Goal: Transaction & Acquisition: Book appointment/travel/reservation

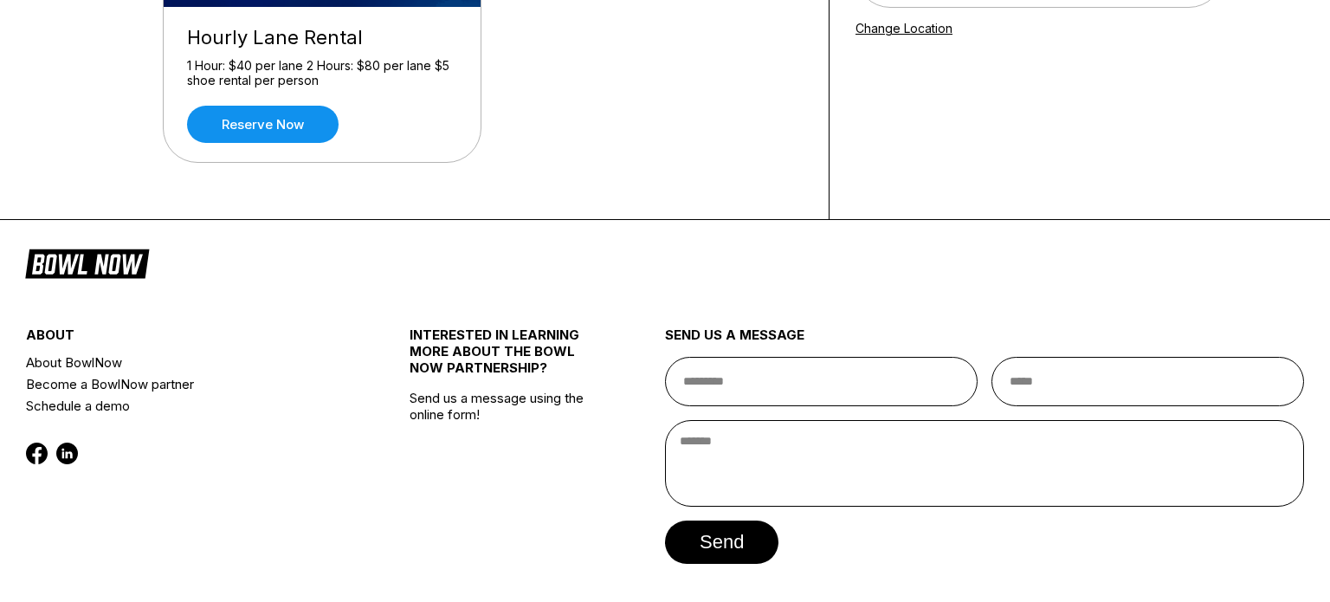
scroll to position [52, 0]
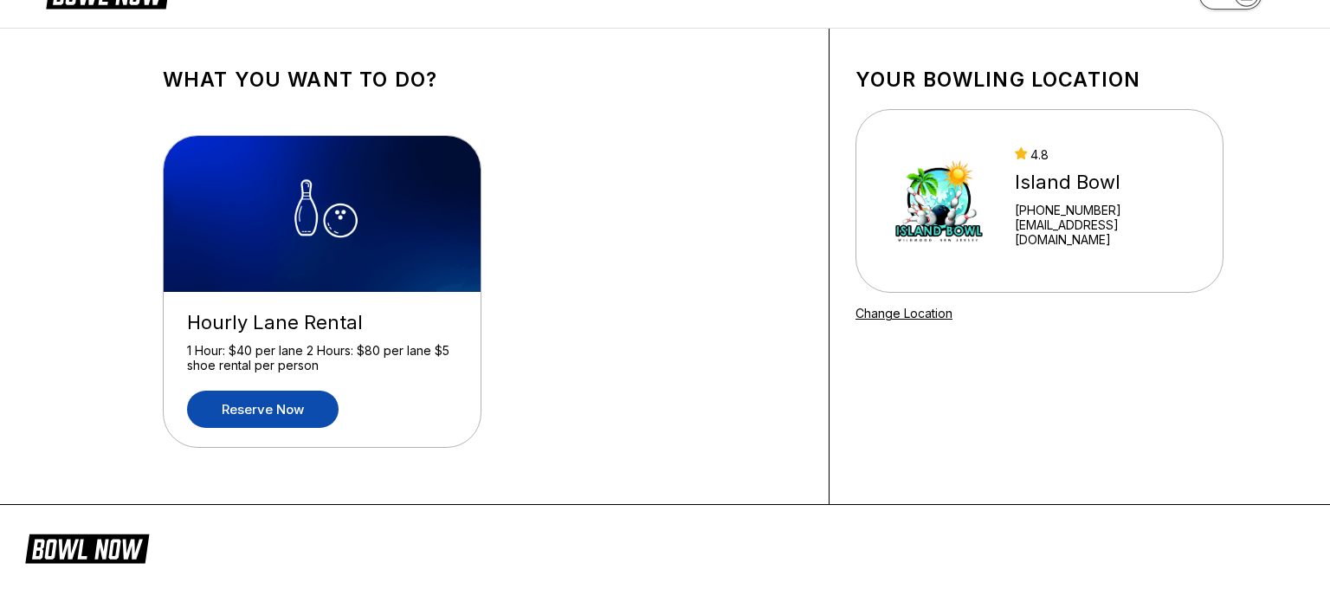
click at [257, 422] on link "Reserve now" at bounding box center [263, 409] width 152 height 37
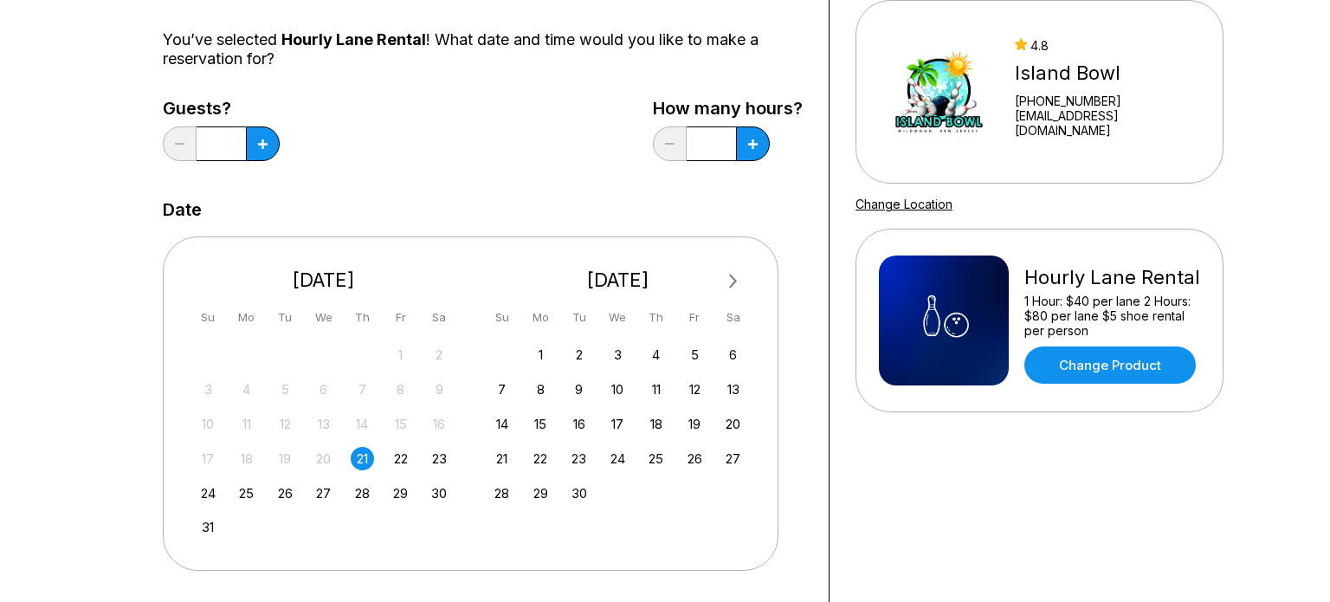
scroll to position [165, 0]
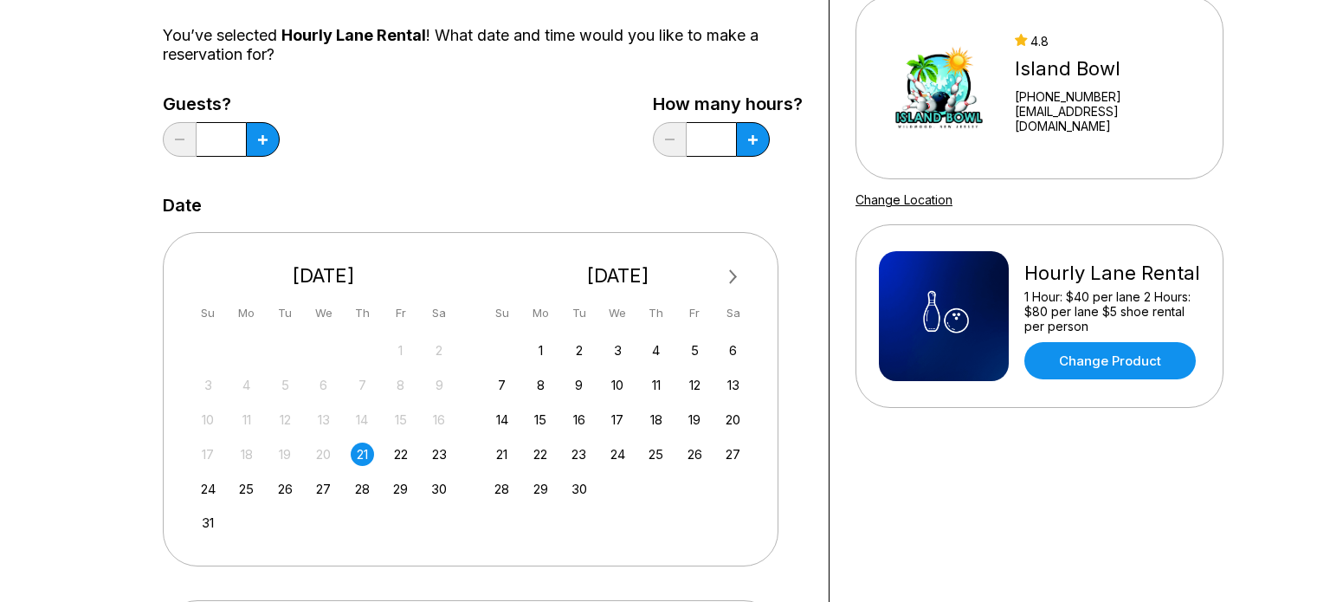
click at [363, 452] on div "21" at bounding box center [362, 454] width 23 height 23
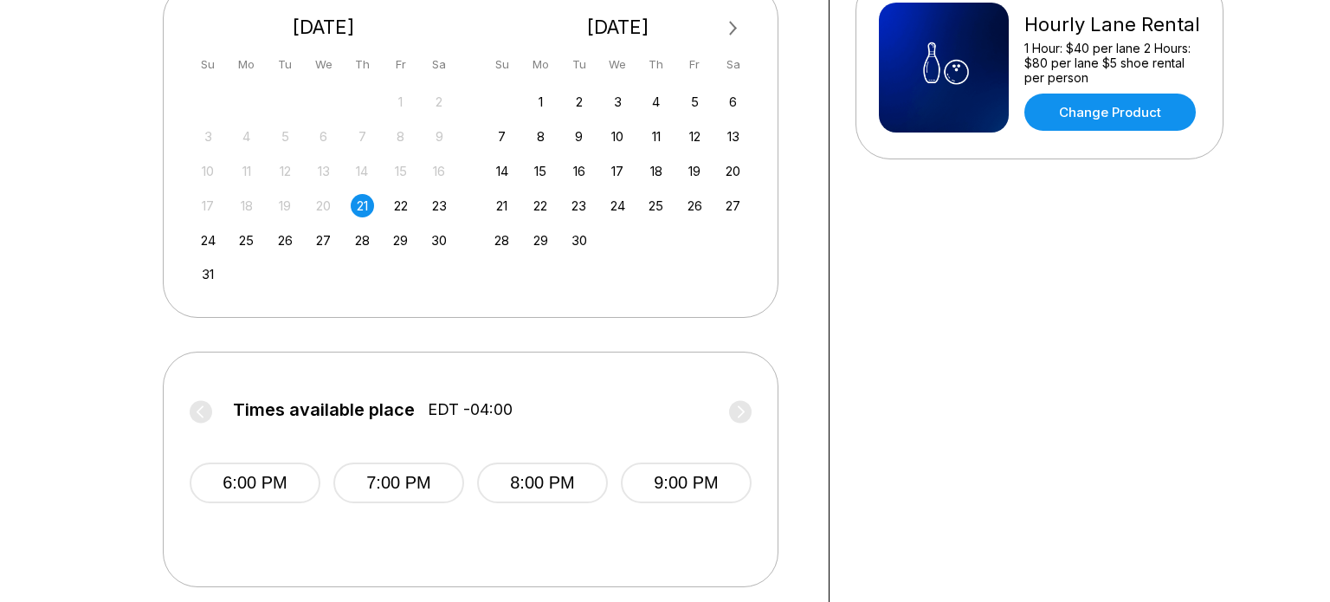
scroll to position [449, 0]
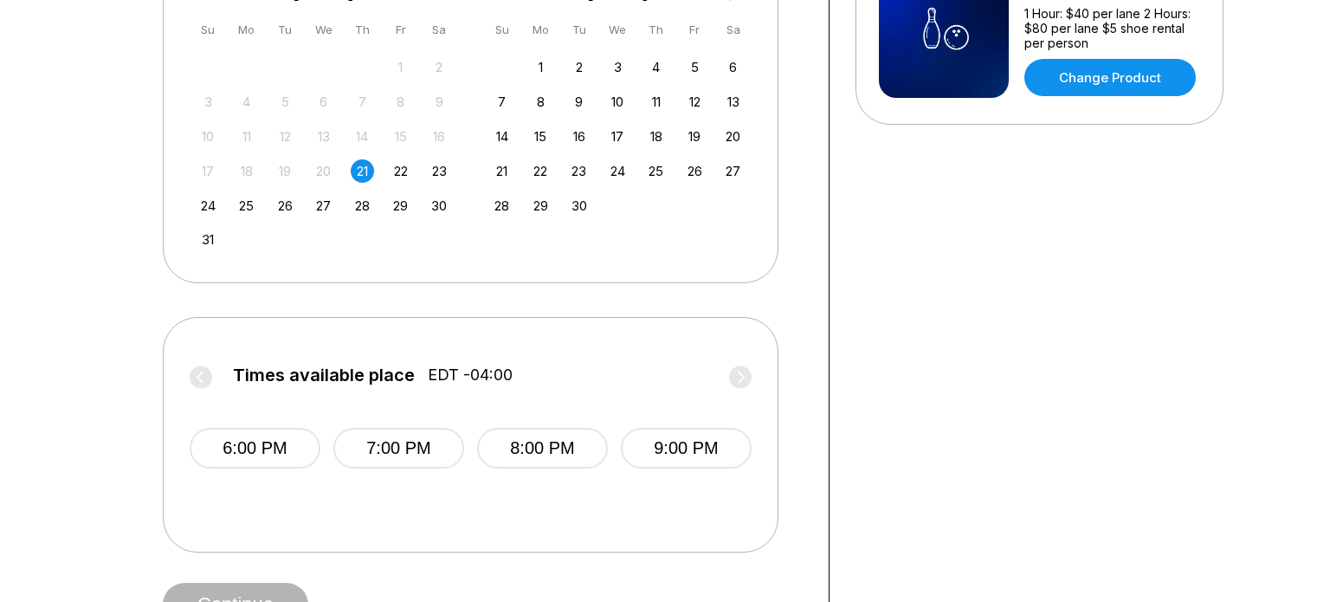
click at [199, 381] on label "Times available place EDT -04:00" at bounding box center [471, 380] width 562 height 28
click at [198, 381] on label "Times available place EDT -04:00" at bounding box center [471, 380] width 562 height 28
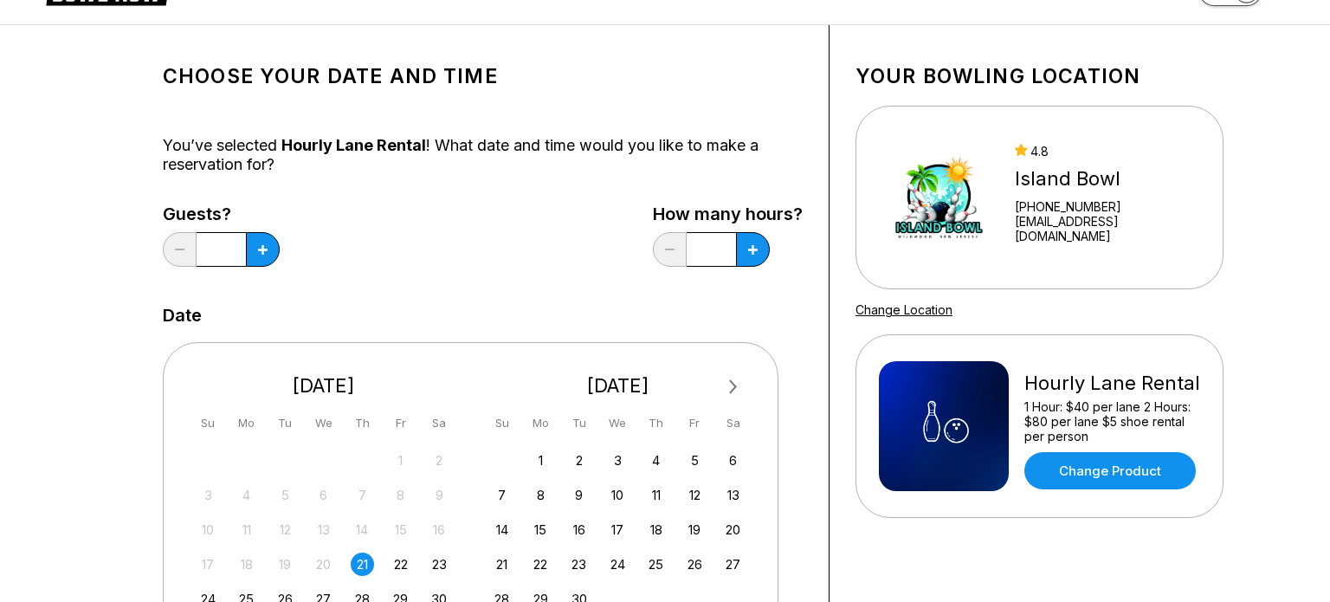
scroll to position [42, 0]
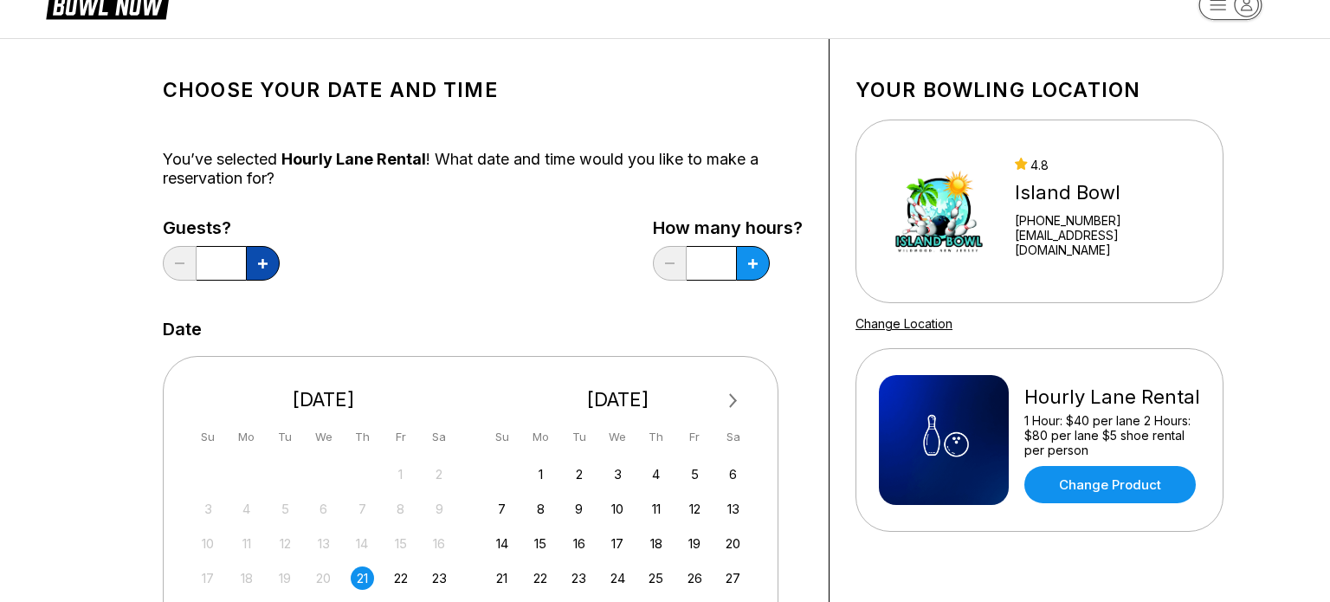
click at [265, 269] on button at bounding box center [263, 263] width 34 height 35
click at [268, 270] on button at bounding box center [263, 263] width 34 height 35
type input "*"
click at [280, 261] on button at bounding box center [263, 263] width 34 height 35
type input "*"
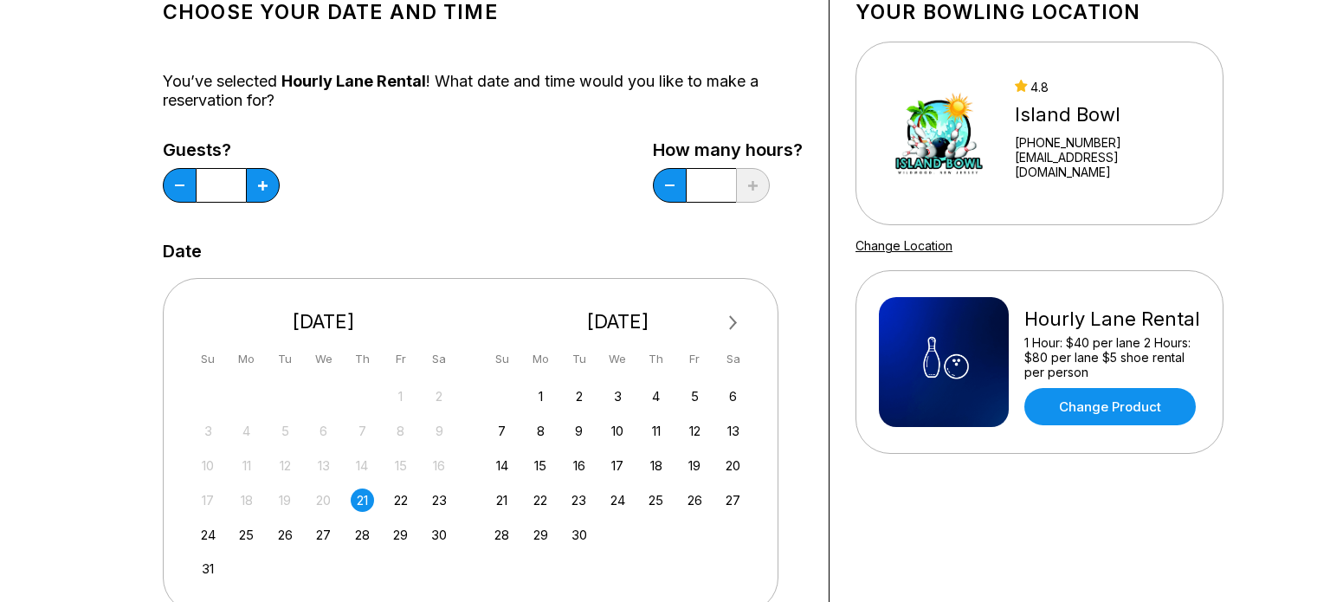
scroll to position [0, 0]
